Goal: Go to known website: Access a specific website the user already knows

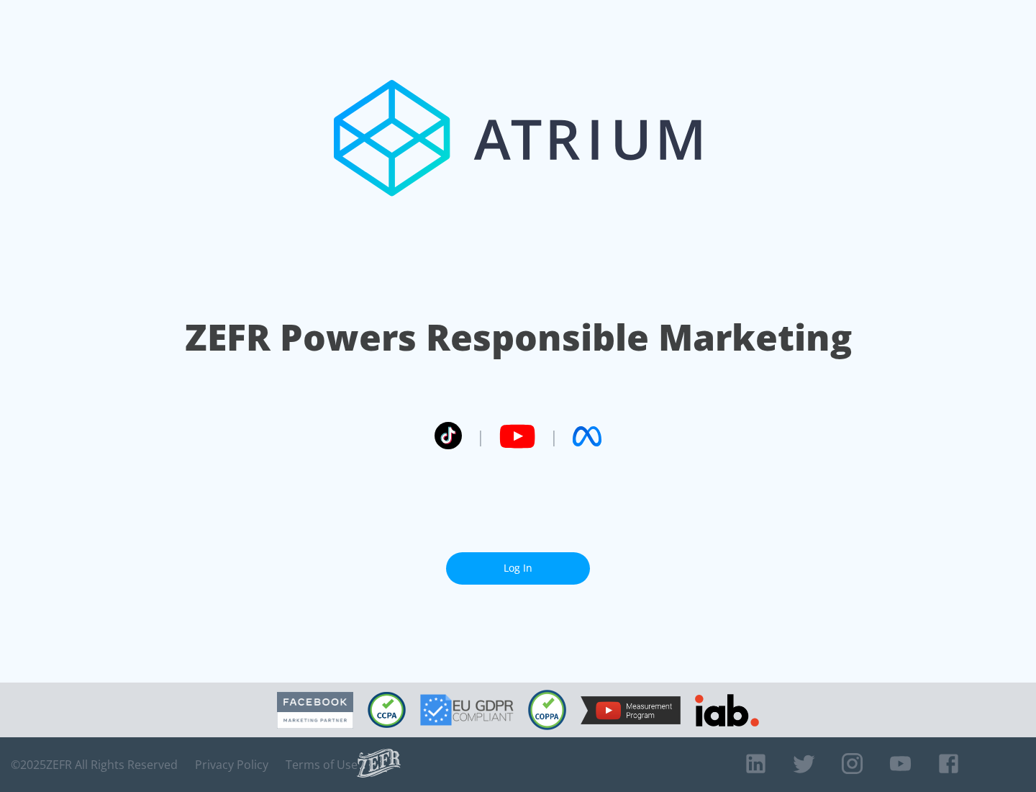
click at [518, 562] on link "Log In" at bounding box center [518, 568] width 144 height 32
